Goal: Information Seeking & Learning: Learn about a topic

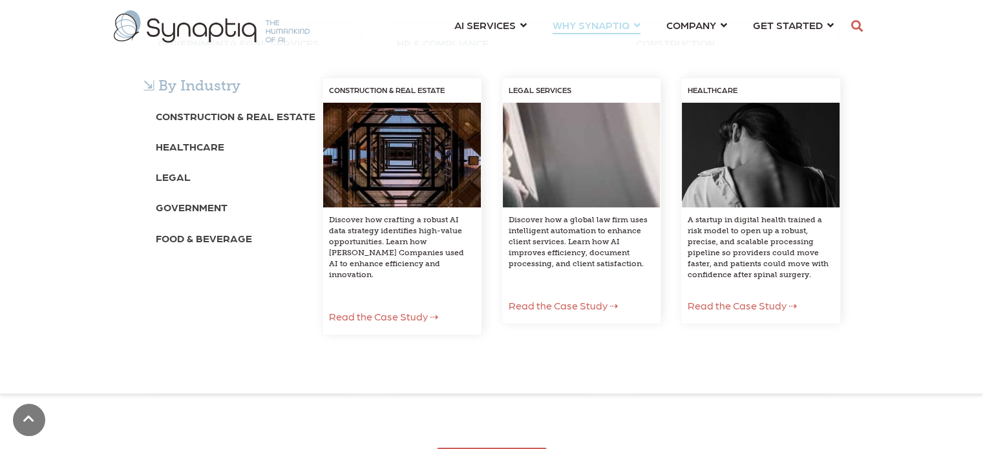
scroll to position [0, 5]
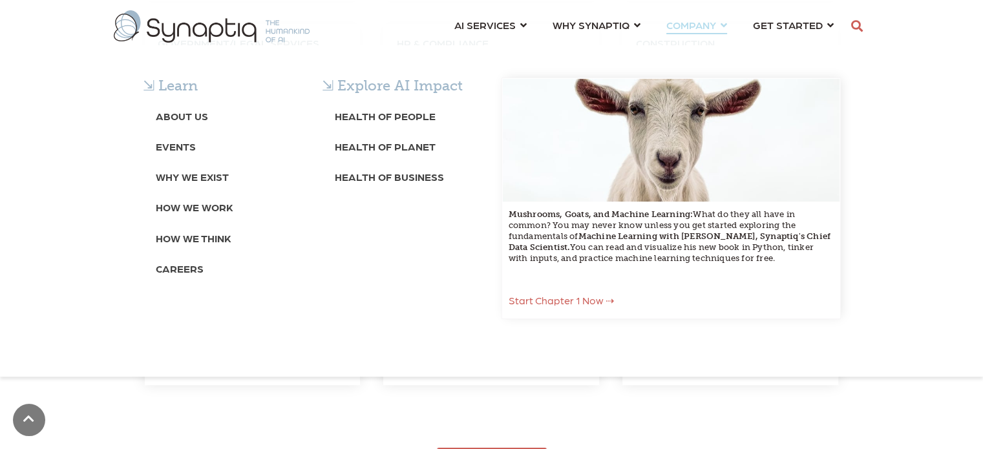
click at [197, 45] on div "⇲ Learn About Us Events Why We Exist How We Work How We Think Careers ⇲ Explore…" at bounding box center [491, 211] width 983 height 332
click at [207, 45] on div "⇲ Learn About Us Events Why We Exist How We Work How We Think Careers ⇲ Explore…" at bounding box center [491, 211] width 983 height 332
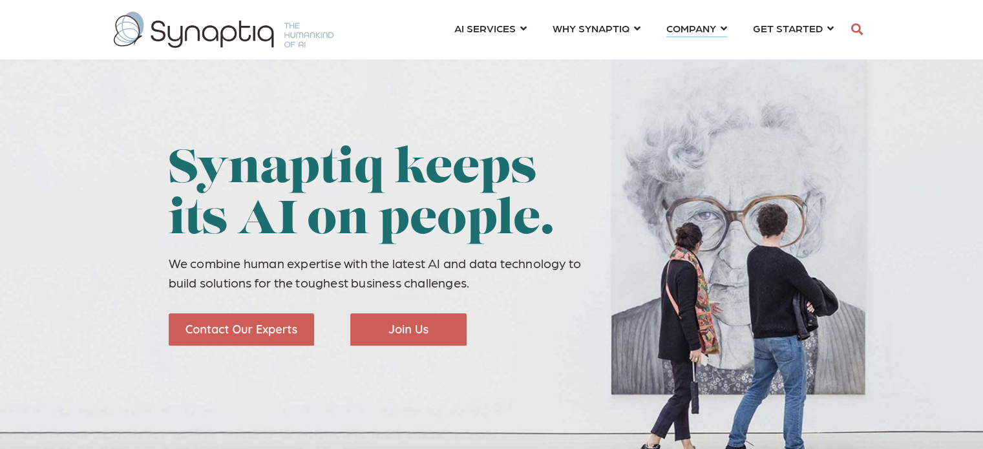
scroll to position [0, 5]
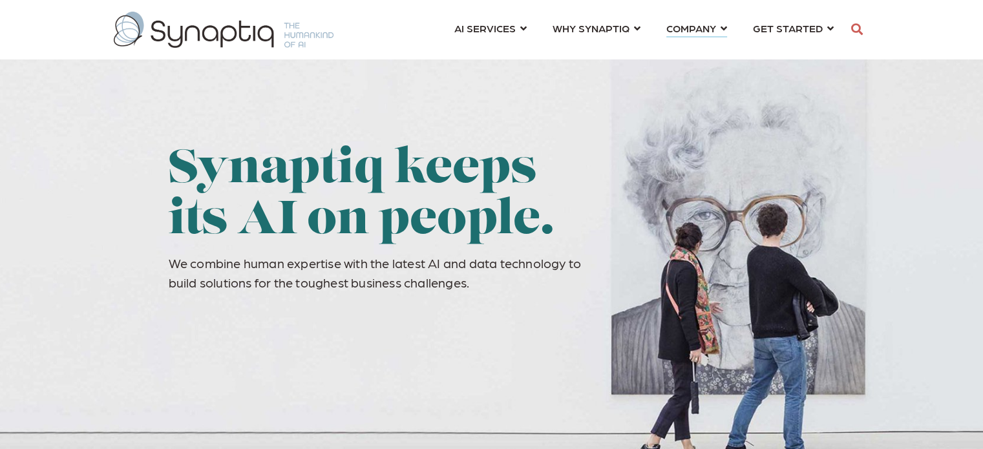
click at [729, 30] on ul "AI SERVICES ⇲ By Industry Construction & Real Estate Healthcare Legal Governmen…" at bounding box center [644, 27] width 405 height 43
click at [722, 28] on link "COMPANY ⇲ Learn About Us Events Why We Exist How We Work How We Think Careers ⇲…" at bounding box center [697, 28] width 61 height 24
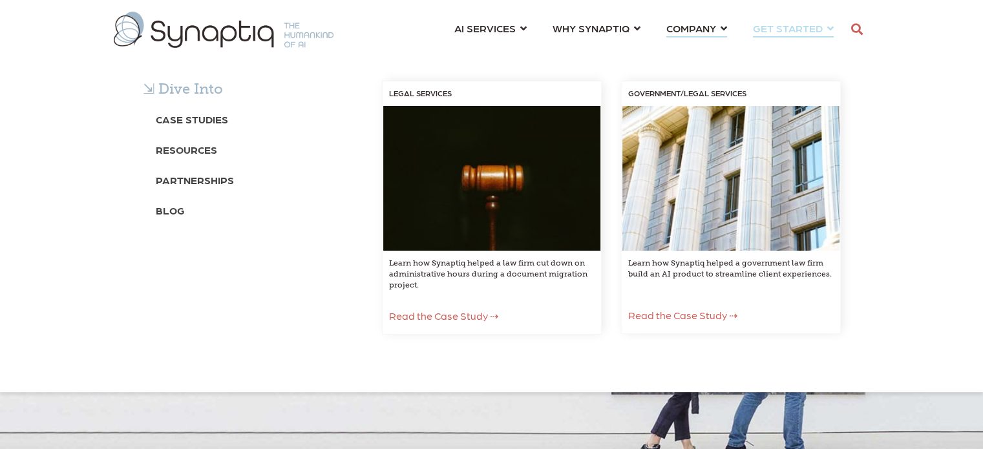
scroll to position [0, 5]
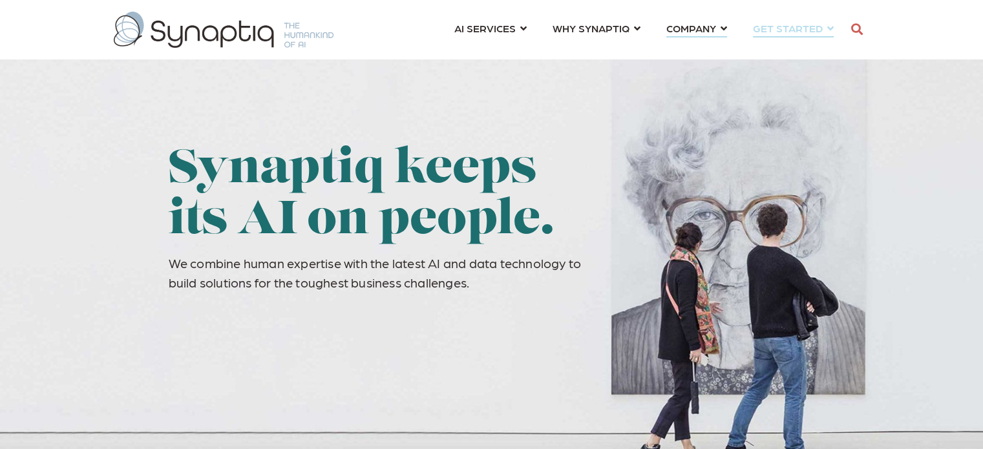
click at [829, 27] on link "GET STARTED ⇲ Artificial Intelligence Quotient What is AIQ? How can you raise i…" at bounding box center [793, 28] width 81 height 24
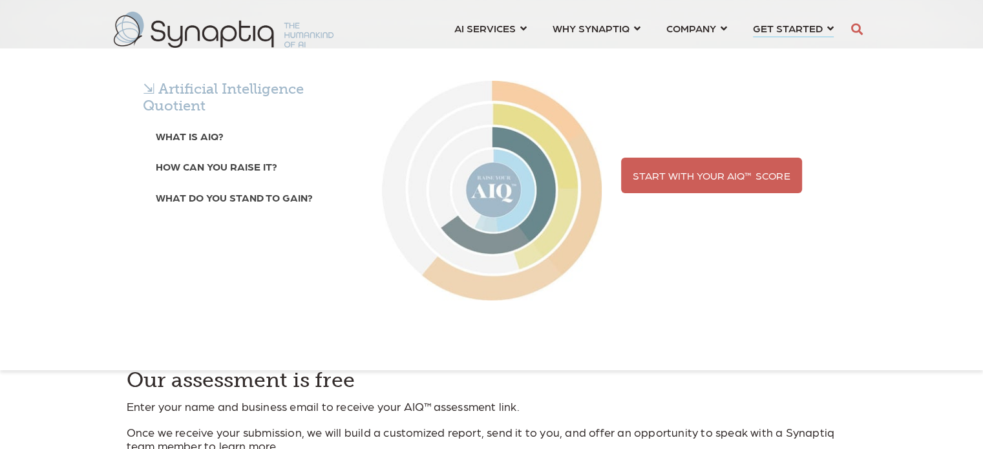
scroll to position [0, 5]
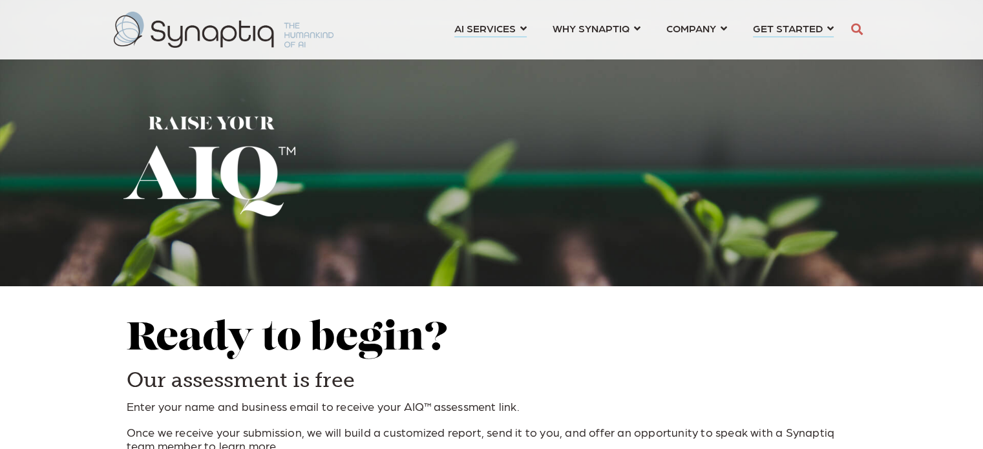
click at [522, 25] on link "AI SERVICES ⇲ By Industry Construction & Real Estate Healthcare Legal Governmen…" at bounding box center [491, 28] width 72 height 24
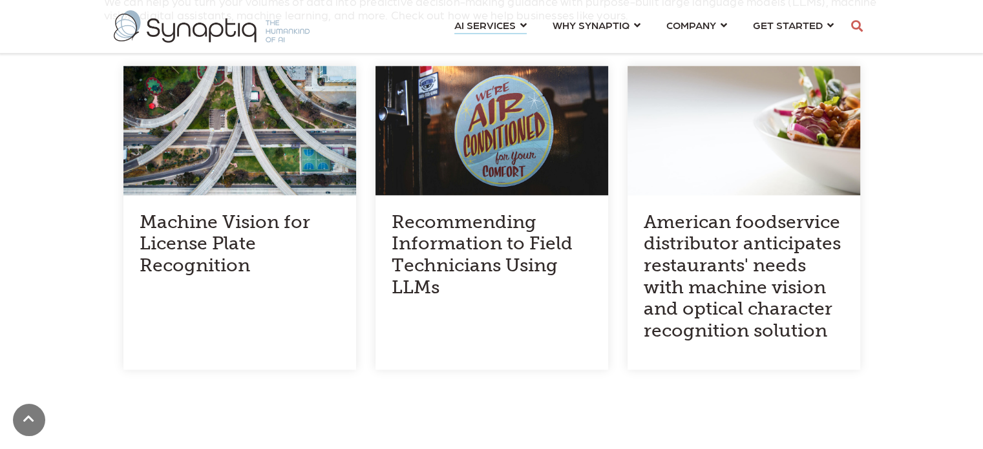
scroll to position [1099, 0]
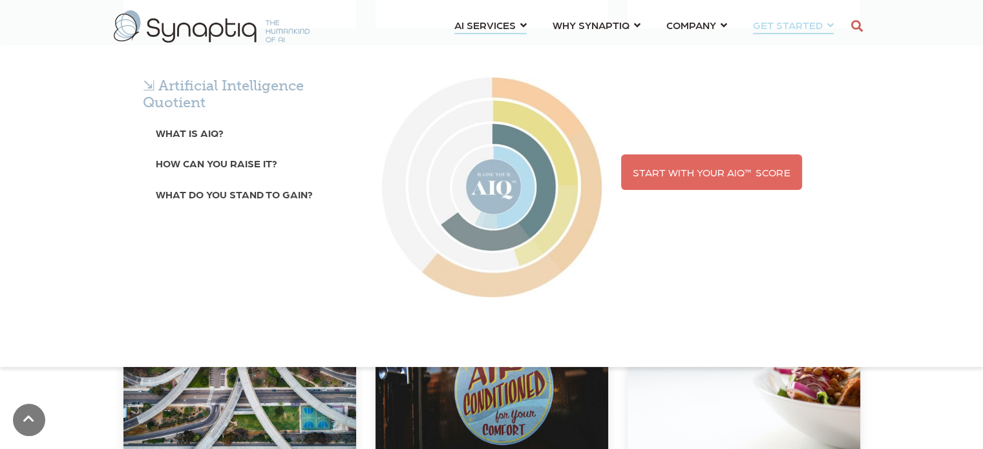
click at [750, 177] on span "Start With Your AIQ™ Score" at bounding box center [712, 172] width 158 height 12
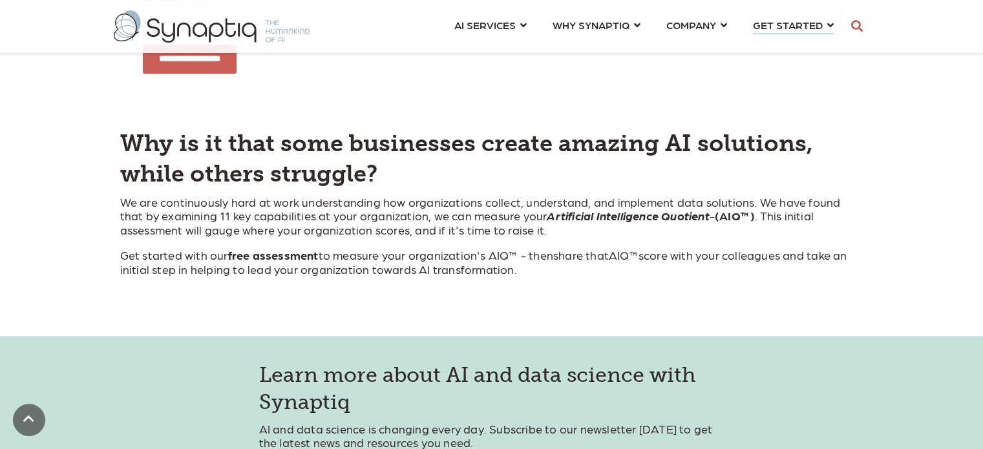
scroll to position [582, 0]
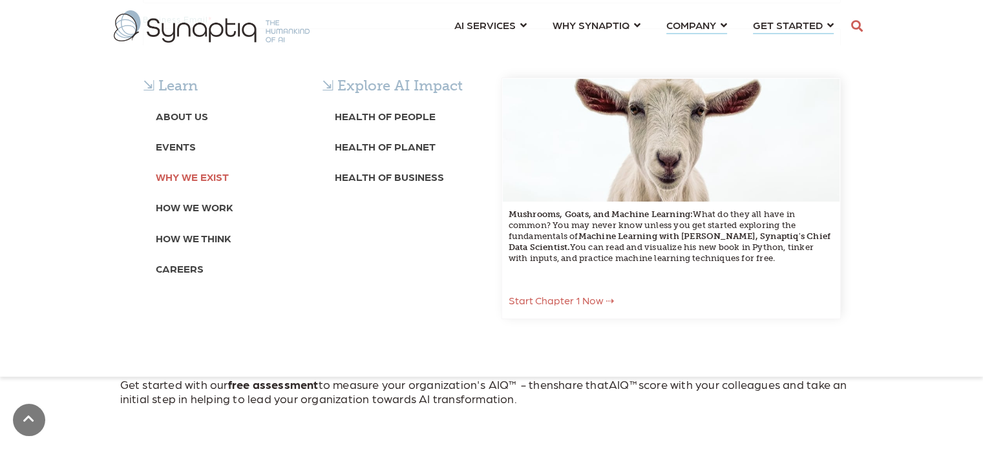
click at [194, 178] on b "Why We Exist" at bounding box center [192, 177] width 73 height 12
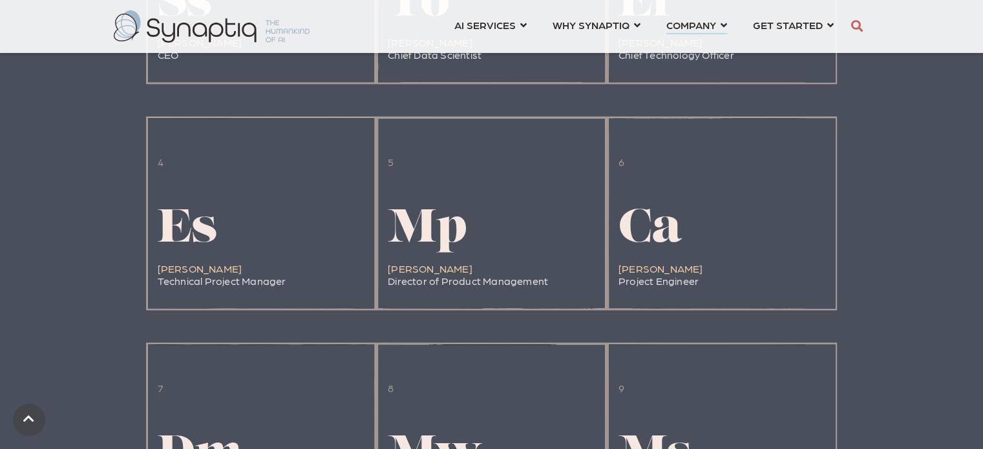
scroll to position [1584, 0]
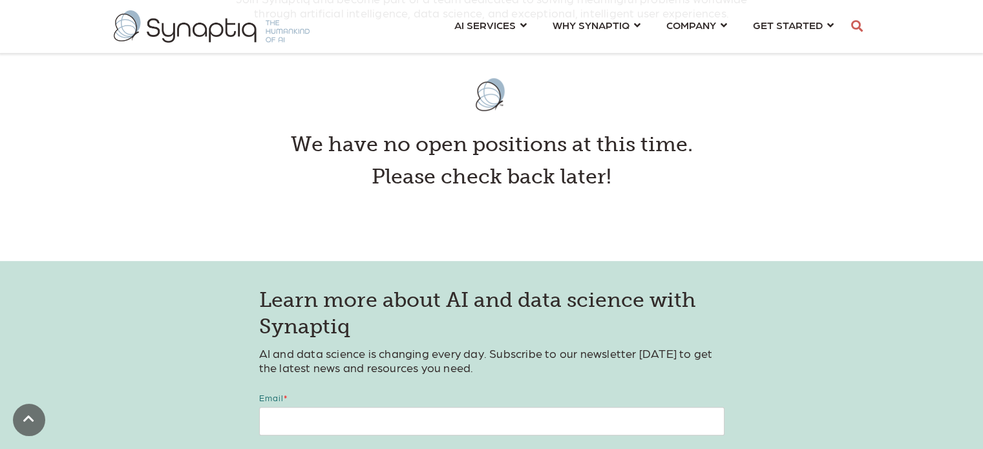
scroll to position [323, 0]
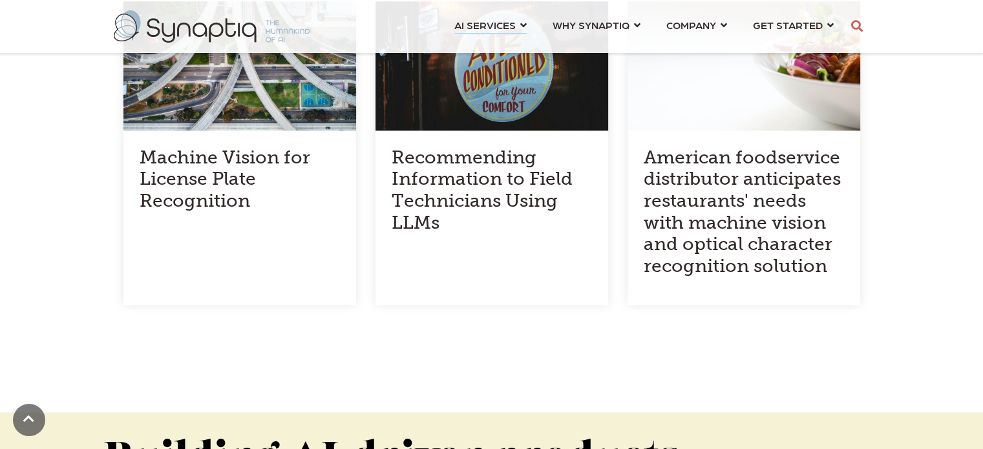
scroll to position [1746, 0]
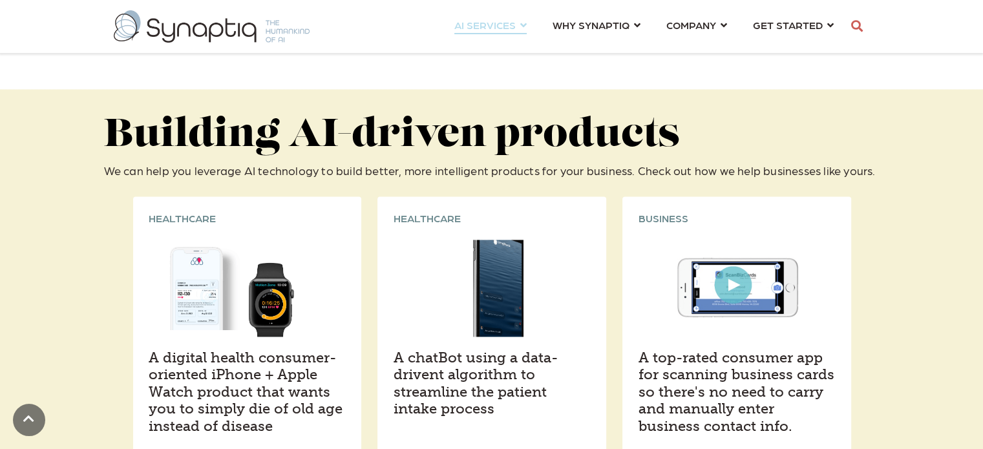
click at [525, 25] on link "AI SERVICES ⇲ By Industry Construction & Real Estate Healthcare Legal Governmen…" at bounding box center [491, 25] width 72 height 24
click at [522, 23] on link "AI SERVICES ⇲ By Industry Construction & Real Estate Healthcare Legal Governmen…" at bounding box center [491, 25] width 72 height 24
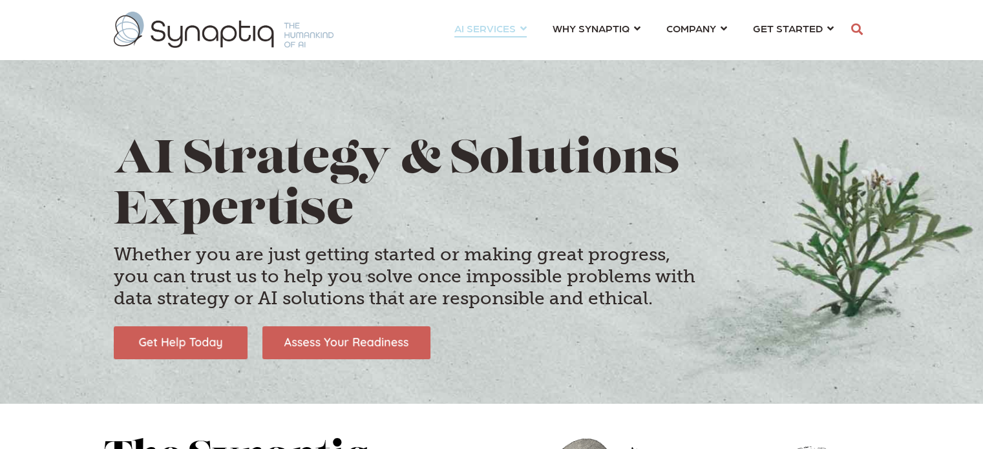
scroll to position [0, 5]
click at [520, 28] on link "AI SERVICES ⇲ By Industry Construction & Real Estate Healthcare Legal Governmen…" at bounding box center [491, 28] width 72 height 24
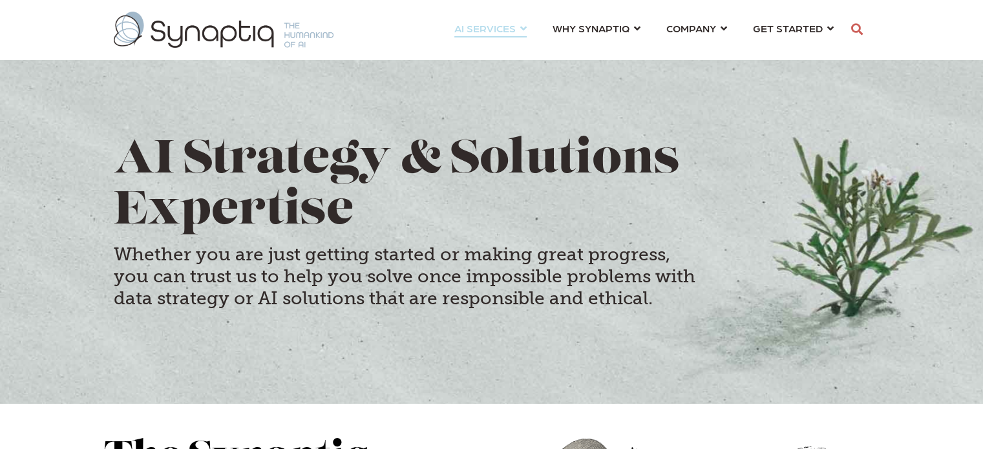
scroll to position [0, 5]
click at [525, 28] on link "AI SERVICES ⇲ By Industry Construction & Real Estate Healthcare Legal Governmen…" at bounding box center [491, 28] width 72 height 24
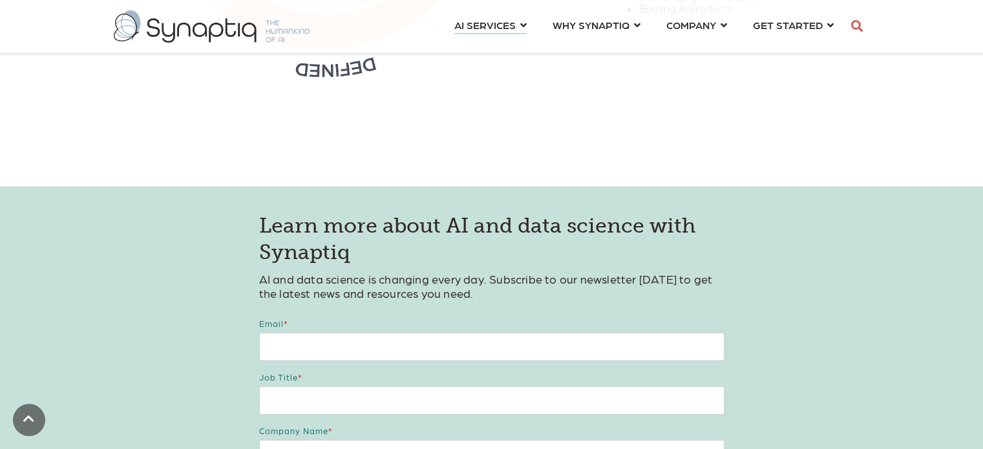
scroll to position [2974, 0]
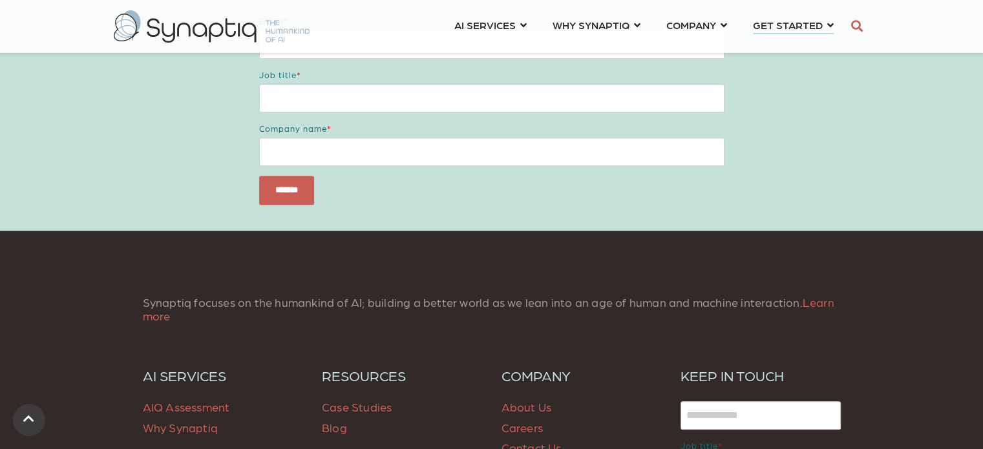
scroll to position [1293, 0]
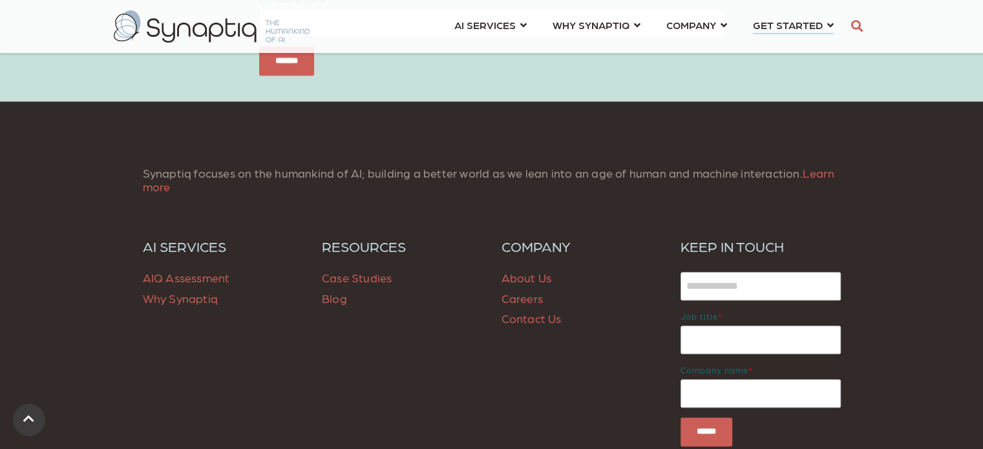
click at [202, 299] on span "Why Synaptiq" at bounding box center [180, 299] width 75 height 14
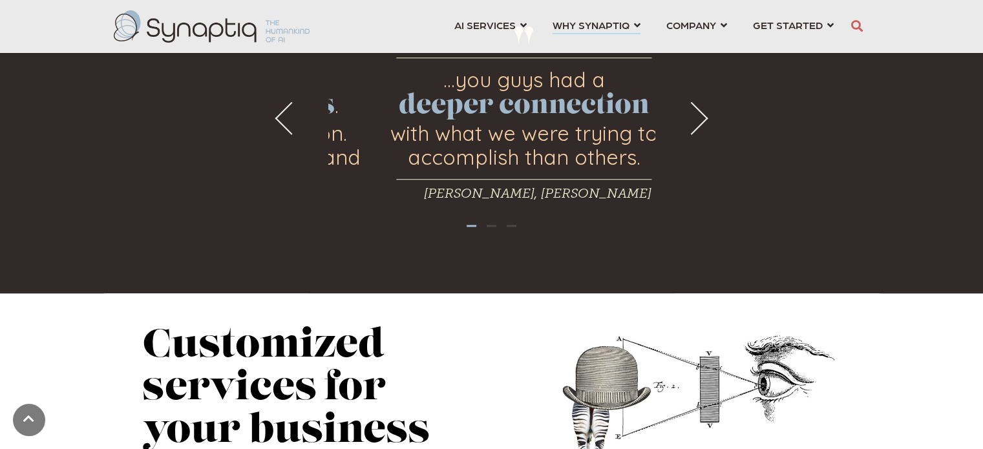
scroll to position [970, 0]
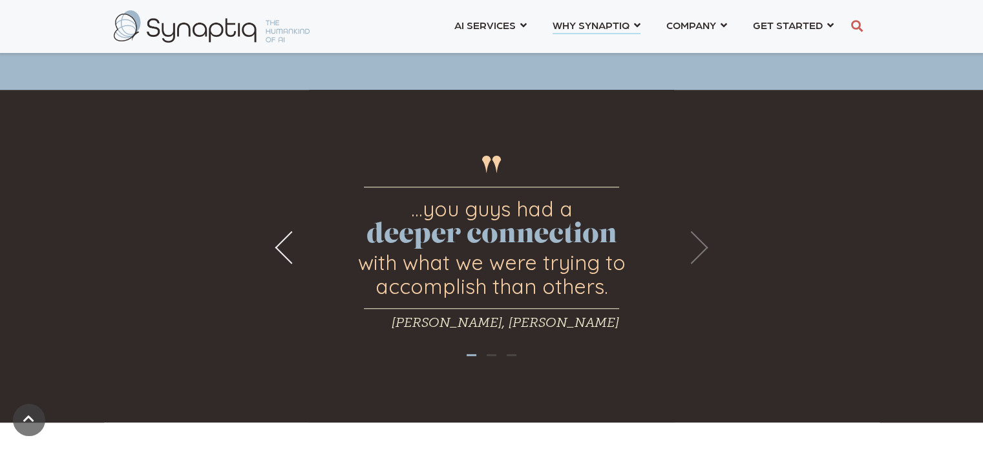
click at [702, 252] on button "Next" at bounding box center [692, 247] width 33 height 33
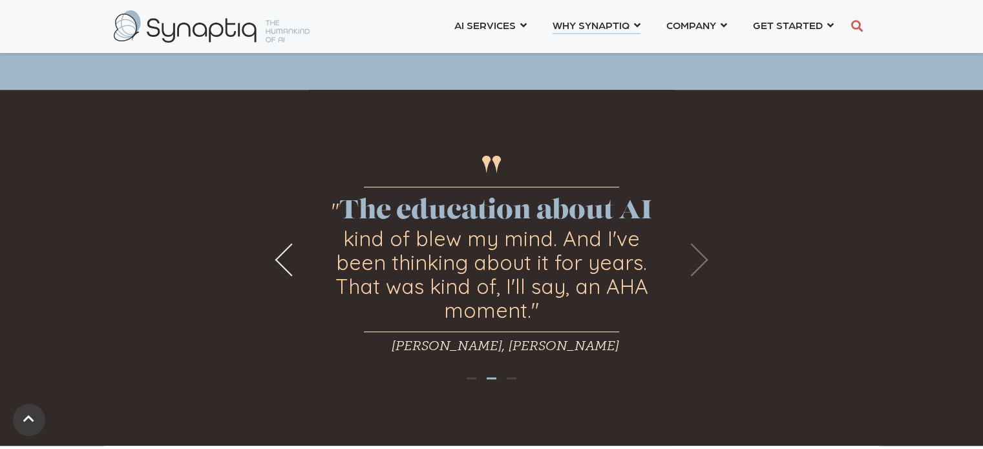
click at [702, 252] on div "" ...you guys had a deeper connection with what we were trying to accomplish th…" at bounding box center [491, 268] width 983 height 356
click at [709, 257] on div "" ...you guys had a deeper connection with what we were trying to accomplish th…" at bounding box center [491, 268] width 983 height 356
click at [698, 271] on div "" ...you guys had a deeper connection with what we were trying to accomplish th…" at bounding box center [491, 268] width 983 height 356
click at [696, 271] on button "Next" at bounding box center [692, 259] width 33 height 33
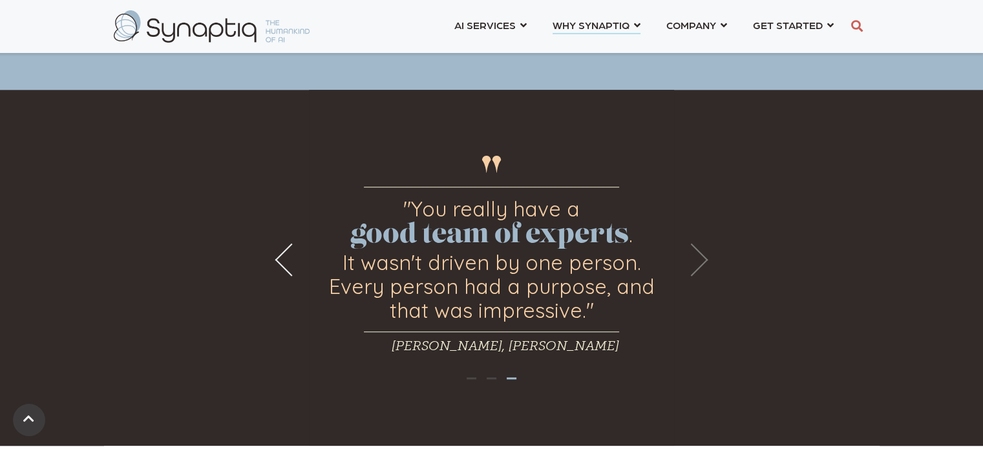
click at [696, 271] on button "Next" at bounding box center [692, 259] width 33 height 33
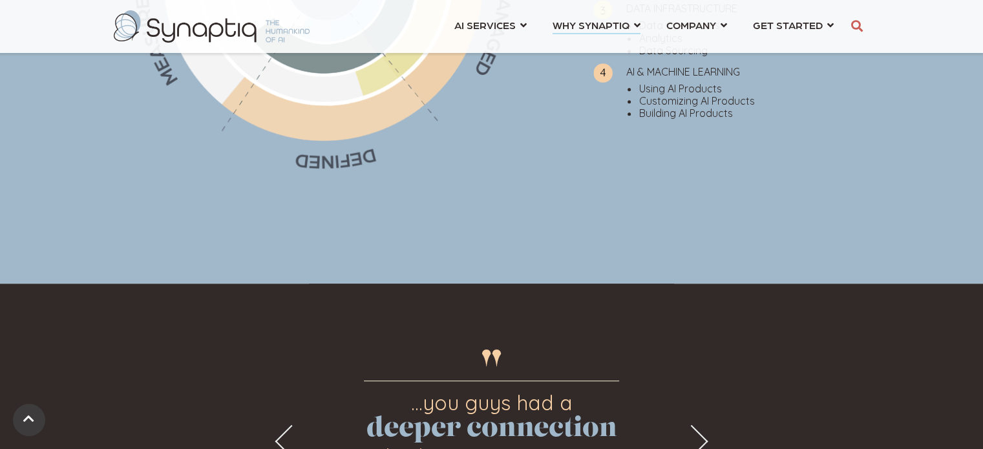
scroll to position [711, 0]
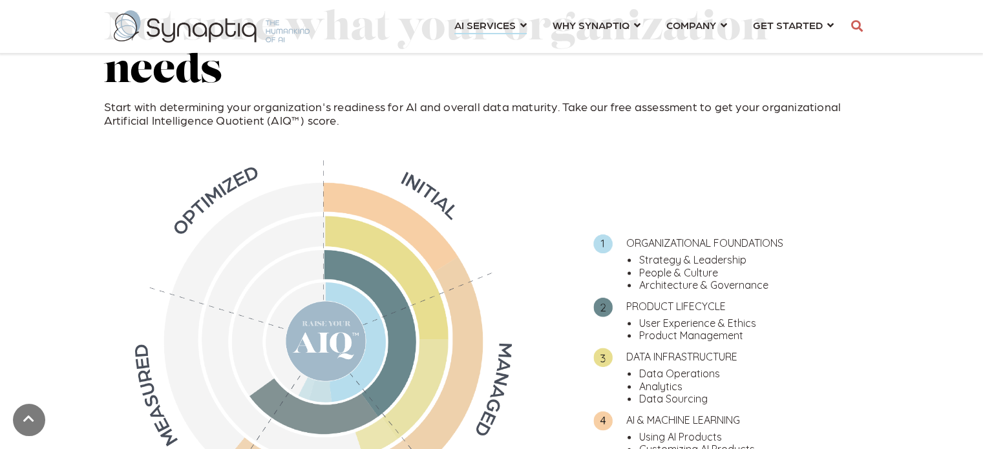
scroll to position [2716, 0]
